Goal: Information Seeking & Learning: Learn about a topic

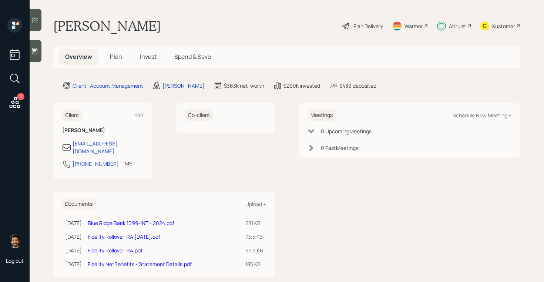
click at [149, 57] on span "Invest" at bounding box center [148, 57] width 17 height 8
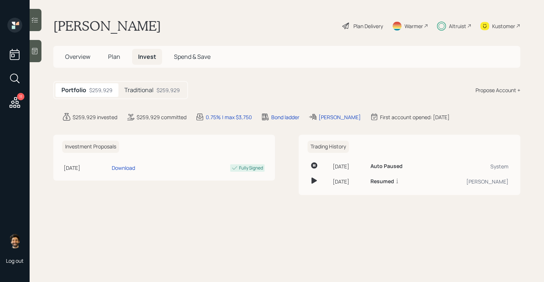
click at [145, 82] on div "Portfolio $259,929 Traditional $259,929" at bounding box center [120, 90] width 135 height 18
click at [145, 92] on h5 "Traditional" at bounding box center [138, 90] width 29 height 7
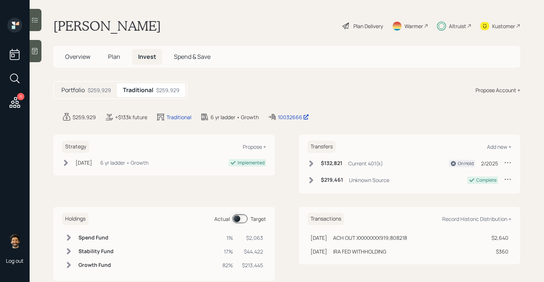
click at [110, 51] on h5 "Plan" at bounding box center [114, 57] width 24 height 16
